Goal: Task Accomplishment & Management: Use online tool/utility

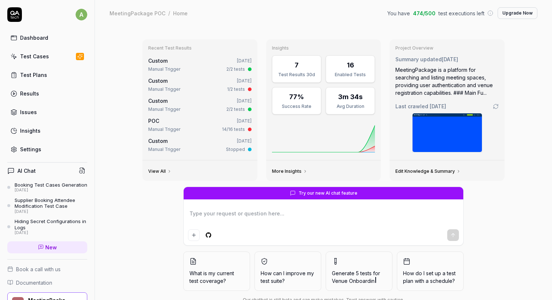
type textarea "*"
click at [42, 74] on div "Test Plans" at bounding box center [33, 75] width 27 height 8
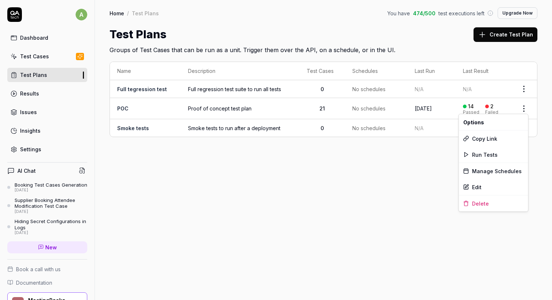
click at [521, 104] on html "a Dashboard Test Cases Test Plans Results Issues Insights Settings AI Chat Book…" at bounding box center [276, 150] width 552 height 300
click at [490, 154] on span "Run Tests" at bounding box center [485, 155] width 26 height 8
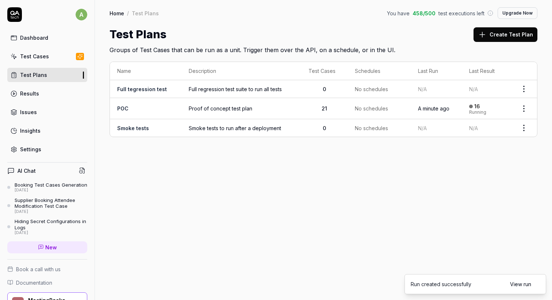
click at [129, 107] on td "POC" at bounding box center [146, 108] width 72 height 21
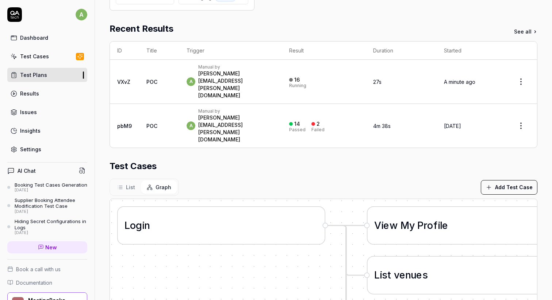
scroll to position [181, 0]
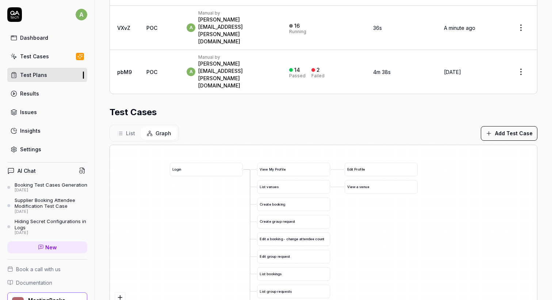
drag, startPoint x: 264, startPoint y: 199, endPoint x: 207, endPoint y: 173, distance: 62.6
click at [207, 173] on div "C h a n g e t h e l a n g u a g e s e t t i n g u s i n g t h e l a n g u a g e…" at bounding box center [323, 236] width 427 height 182
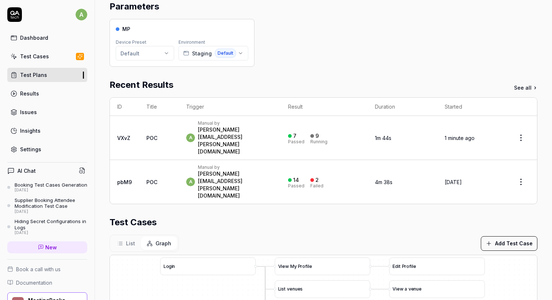
scroll to position [77, 0]
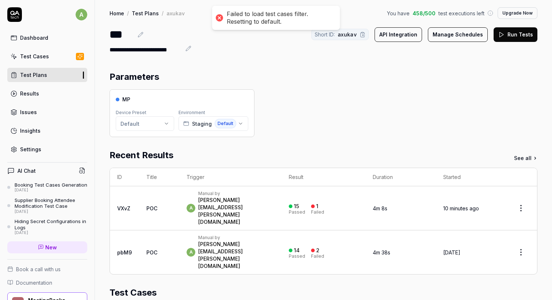
click at [222, 196] on div "Manual by" at bounding box center [236, 194] width 76 height 6
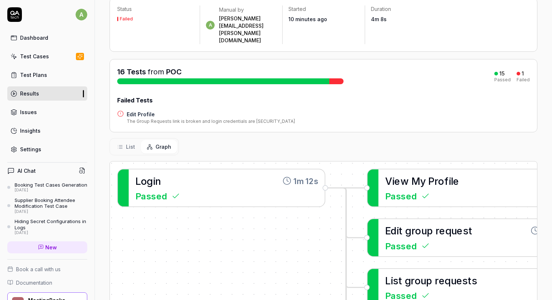
scroll to position [146, 0]
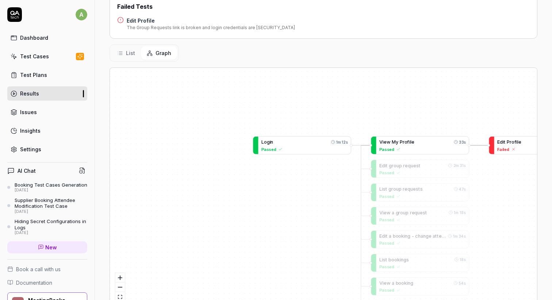
click at [514, 146] on div "Failed" at bounding box center [506, 149] width 18 height 6
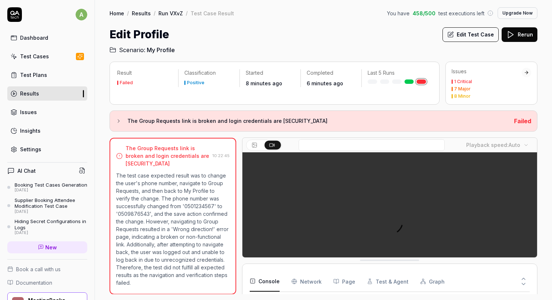
scroll to position [229, 0]
